Goal: Entertainment & Leisure: Consume media (video, audio)

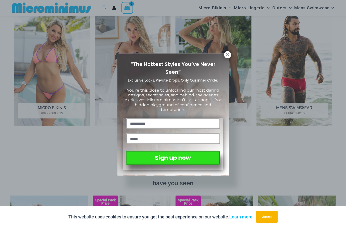
scroll to position [380, 0]
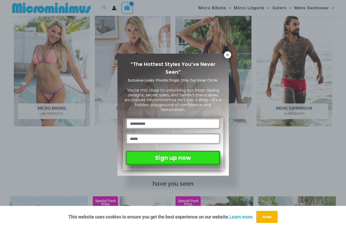
click at [232, 53] on div "“The Hottest Styles You’ve Never Seen” Exclusive Looks. Private Drops. Only Our…" at bounding box center [173, 114] width 346 height 228
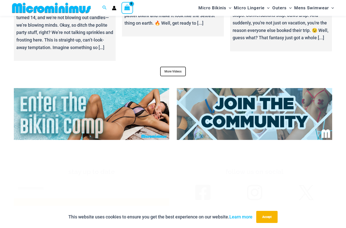
scroll to position [1892, 0]
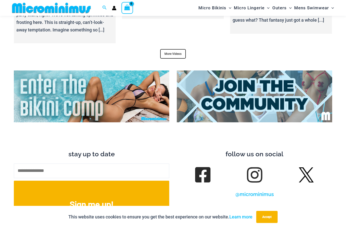
click at [179, 49] on link "More Videos" at bounding box center [173, 54] width 26 height 10
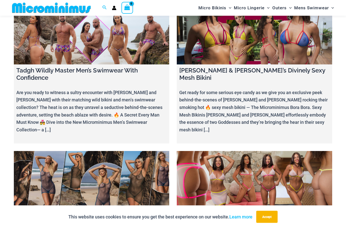
scroll to position [2070, 0]
click at [48, 151] on link at bounding box center [92, 178] width 156 height 55
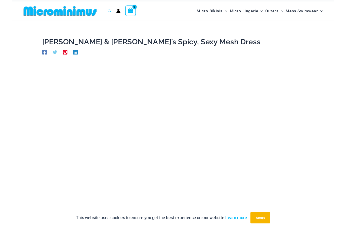
scroll to position [119, 0]
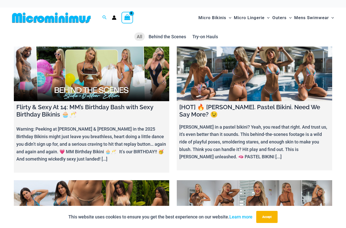
click at [165, 39] on span "Behind the Scenes" at bounding box center [168, 36] width 38 height 5
click at [215, 38] on span "Try-on Hauls" at bounding box center [206, 36] width 26 height 5
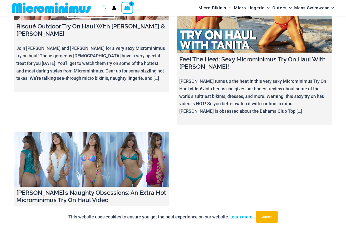
scroll to position [62, 0]
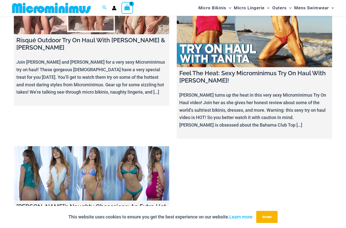
click at [294, 48] on link at bounding box center [255, 23] width 156 height 87
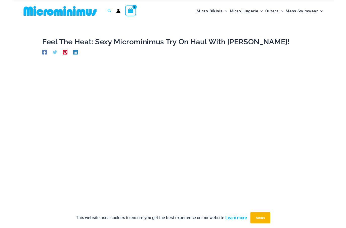
scroll to position [71, 0]
